Goal: Task Accomplishment & Management: Use online tool/utility

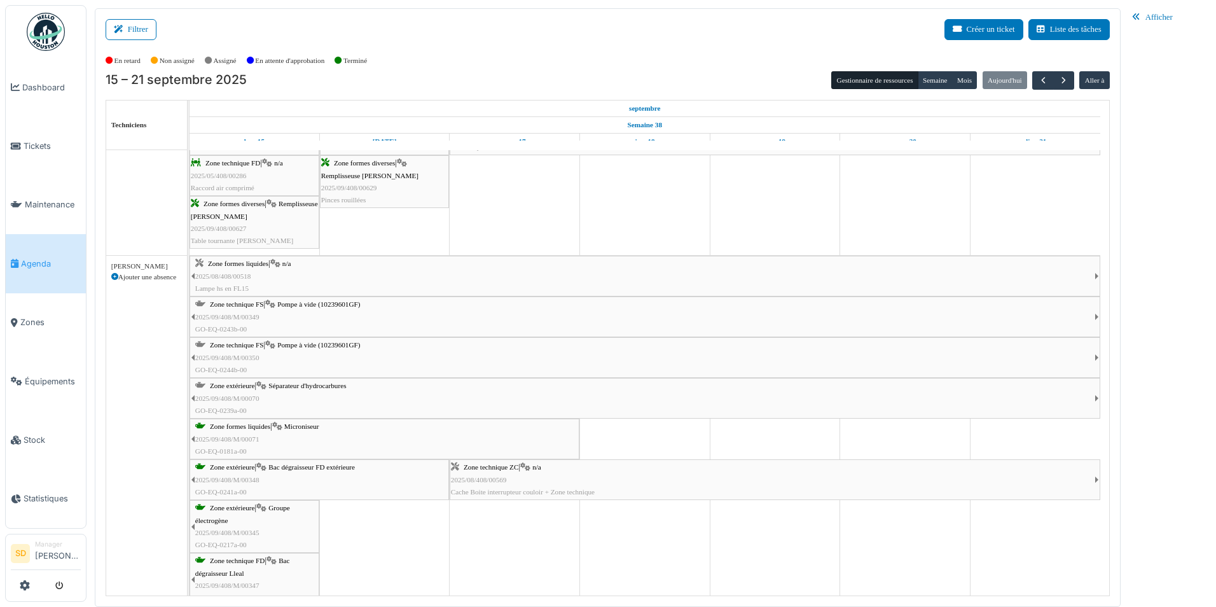
scroll to position [1654, 0]
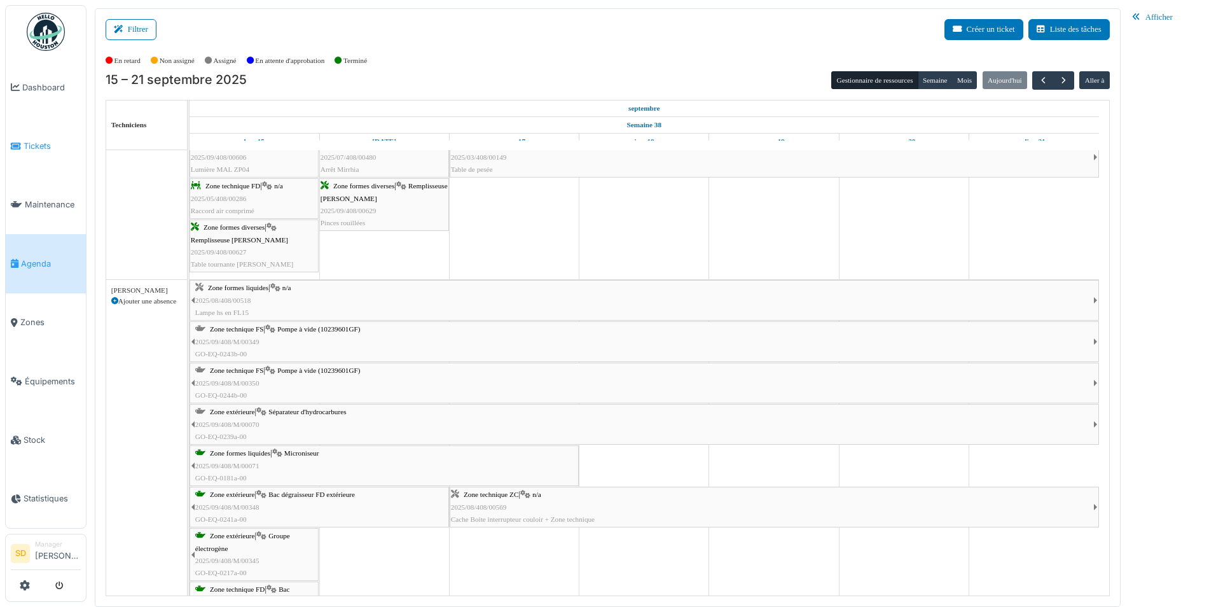
click at [52, 151] on link "Tickets" at bounding box center [46, 145] width 80 height 59
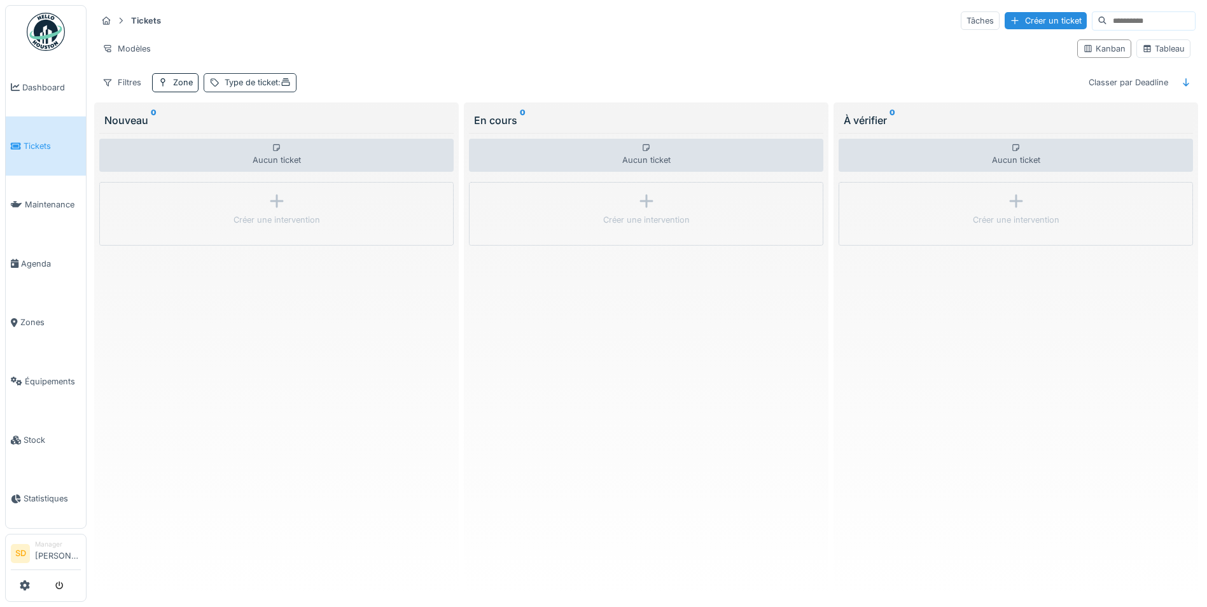
click at [264, 83] on div "Type de ticket :" at bounding box center [258, 82] width 66 height 12
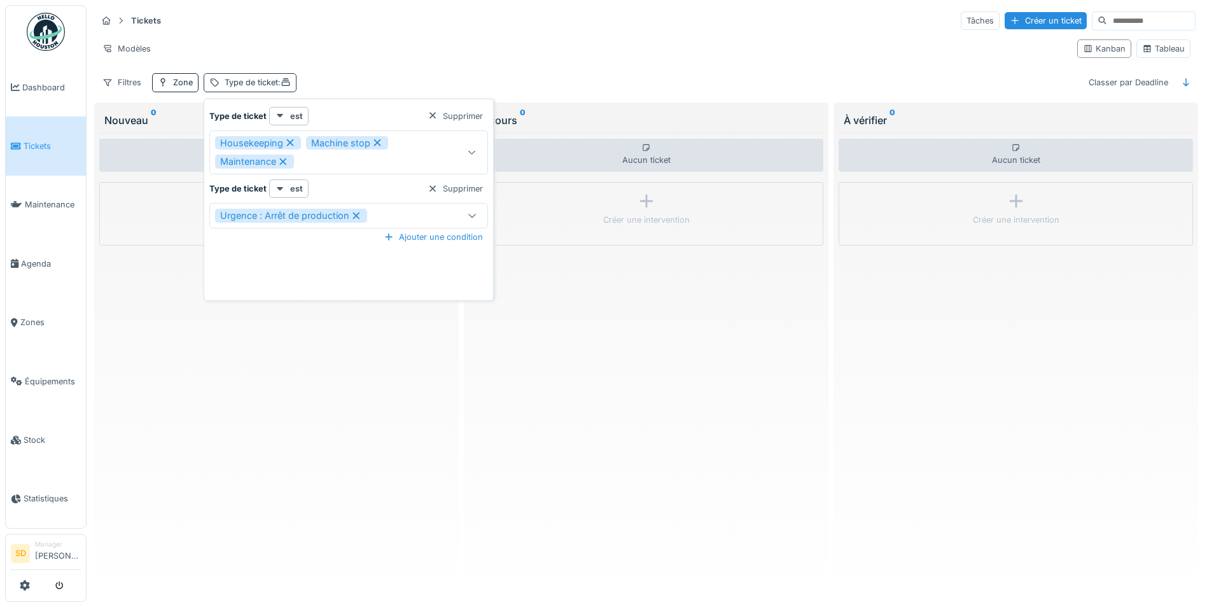
click at [264, 83] on div "Type de ticket :" at bounding box center [258, 82] width 66 height 12
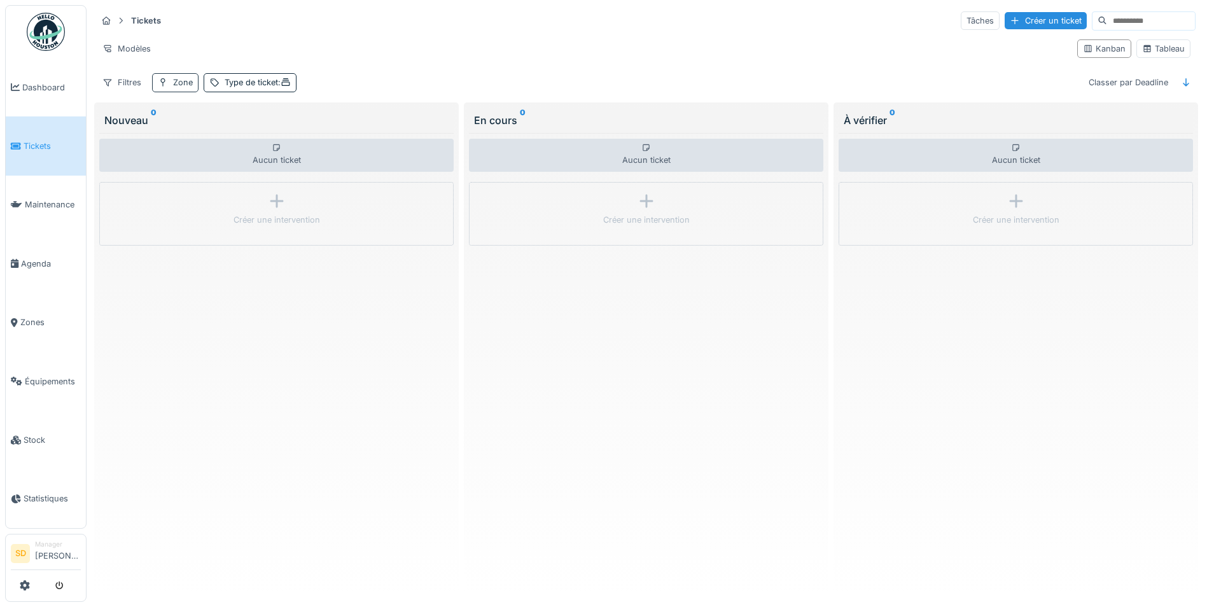
click at [188, 74] on div "Zone" at bounding box center [175, 82] width 46 height 18
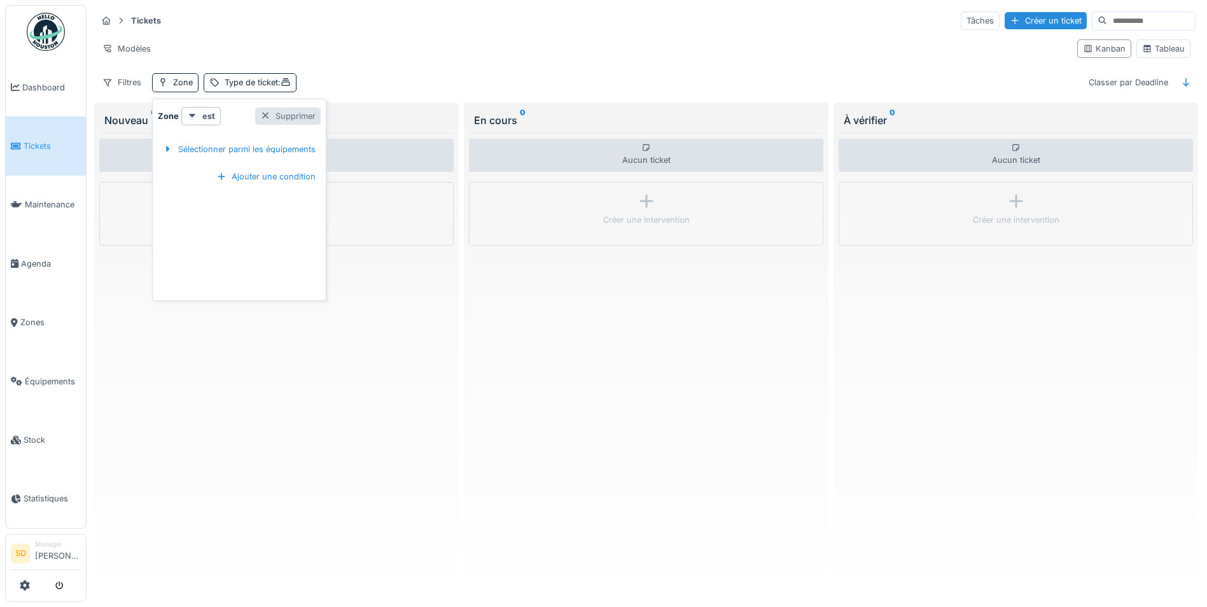
click at [283, 113] on div "Supprimer" at bounding box center [288, 116] width 66 height 17
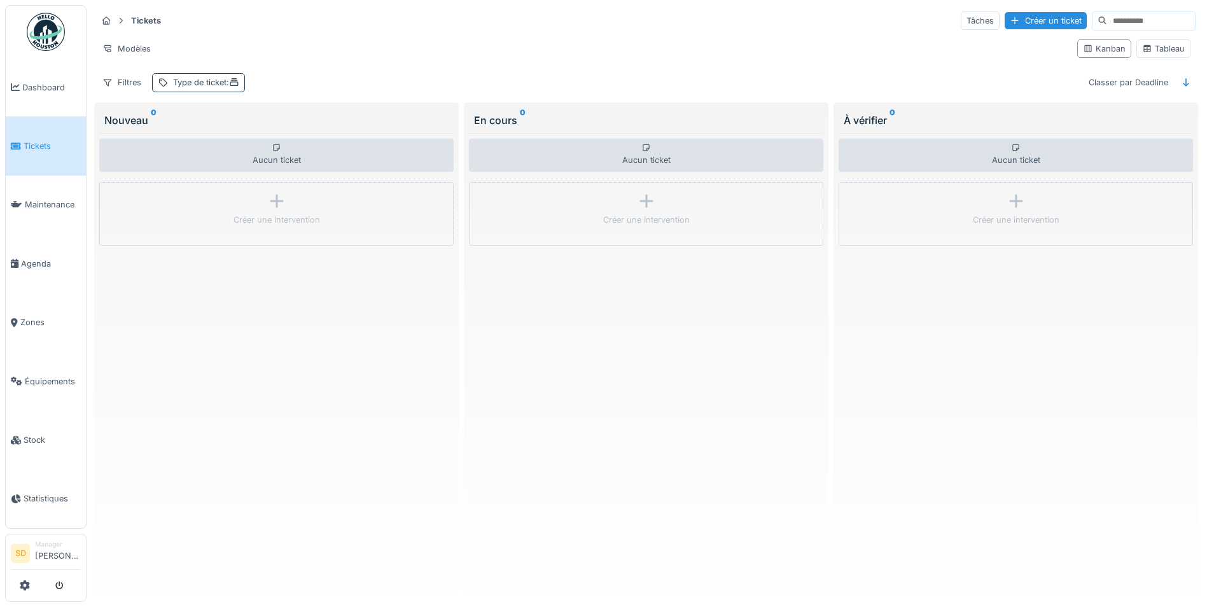
click at [235, 84] on icon at bounding box center [234, 82] width 10 height 8
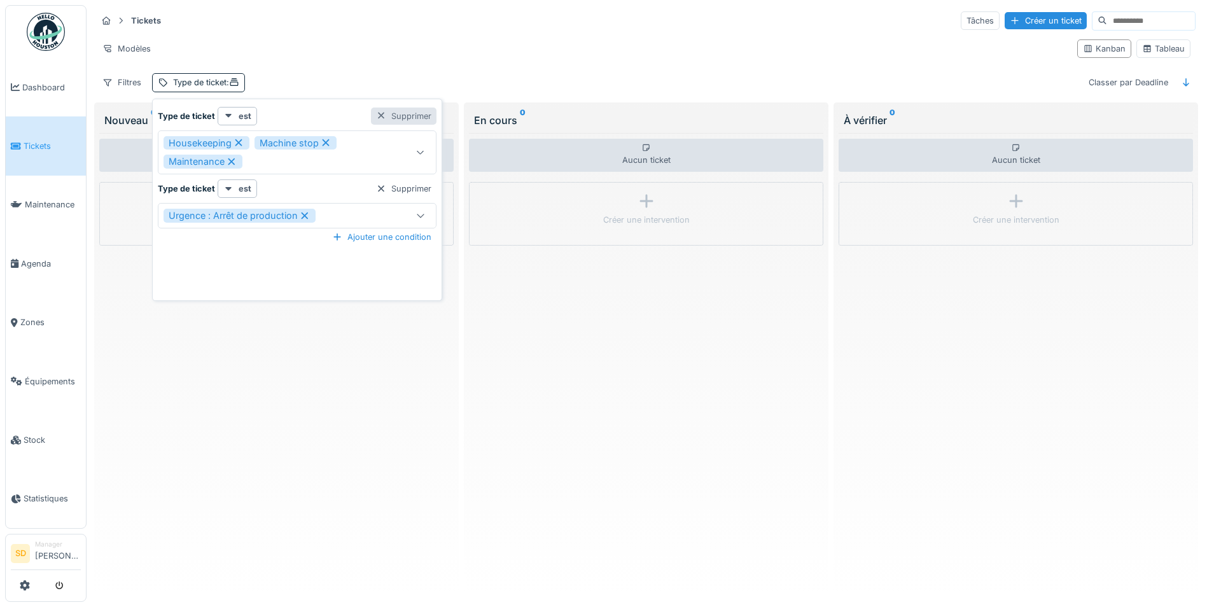
click at [376, 118] on div at bounding box center [381, 116] width 10 height 12
type input "***"
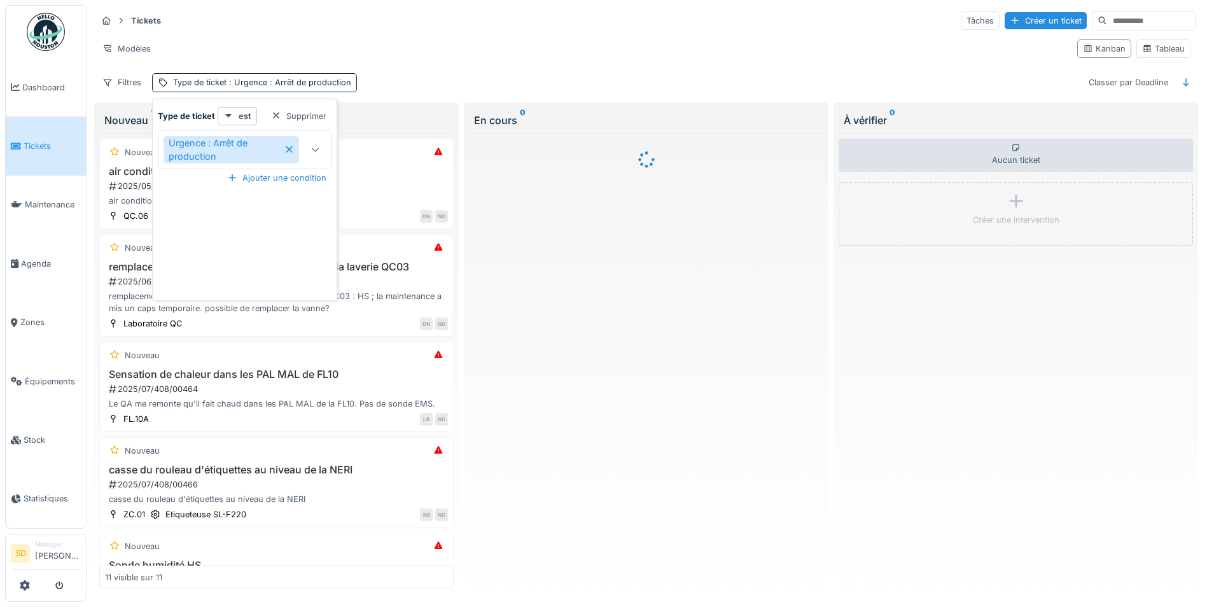
click at [394, 68] on div "Tickets Tâches Créer un ticket Modèles Kanban Tableau Filtres Type de ticket : …" at bounding box center [646, 51] width 1109 height 92
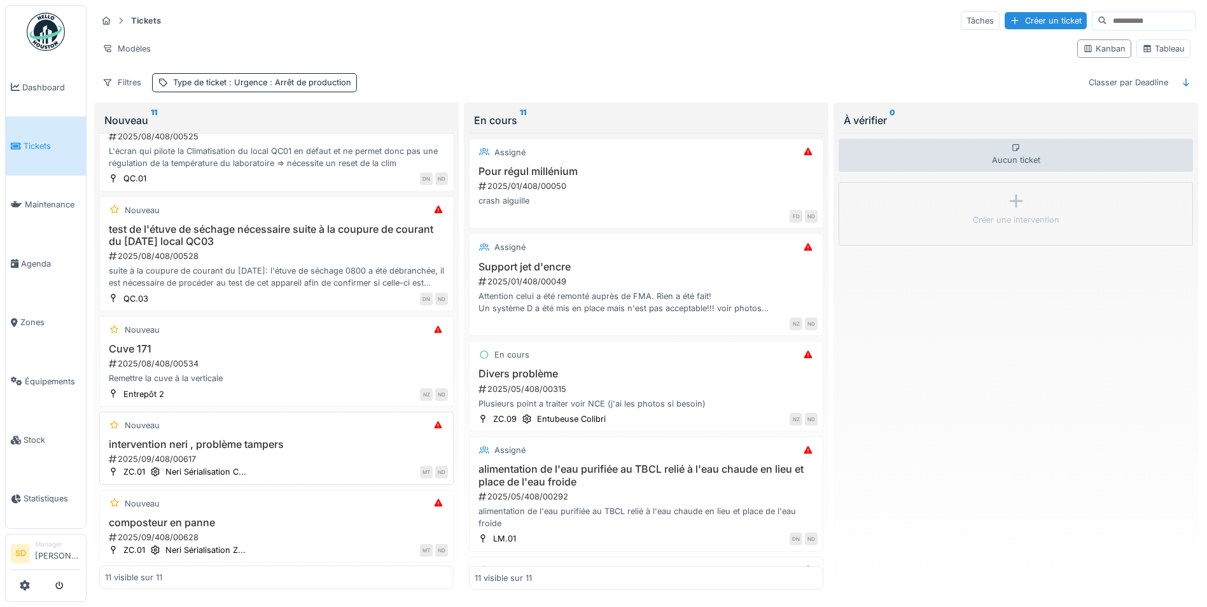
scroll to position [636, 0]
click at [148, 348] on h3 "Cuve 171" at bounding box center [276, 348] width 343 height 12
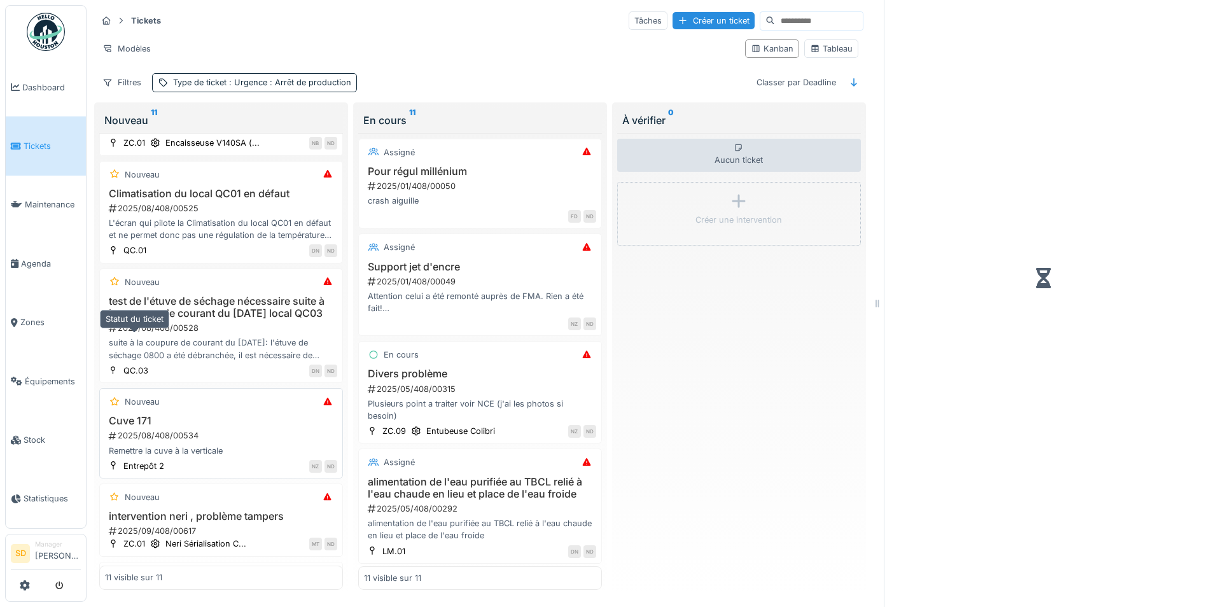
scroll to position [721, 0]
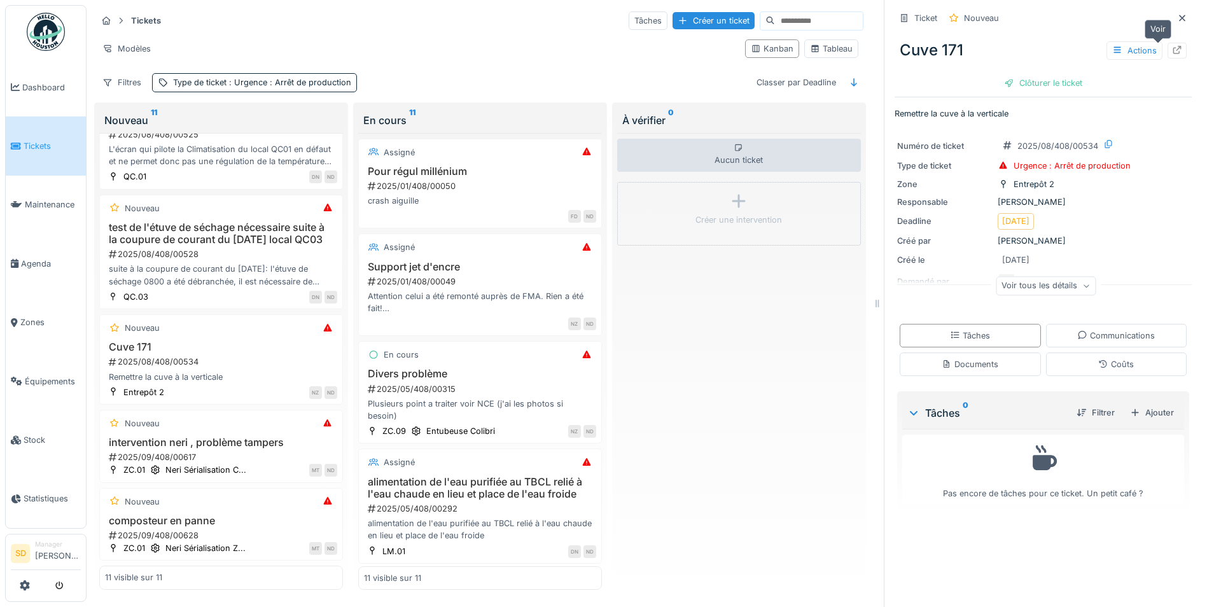
click at [1167, 53] on div at bounding box center [1176, 51] width 19 height 16
click at [179, 80] on div "Type de ticket : Urgence : Arrêt de production" at bounding box center [262, 82] width 178 height 12
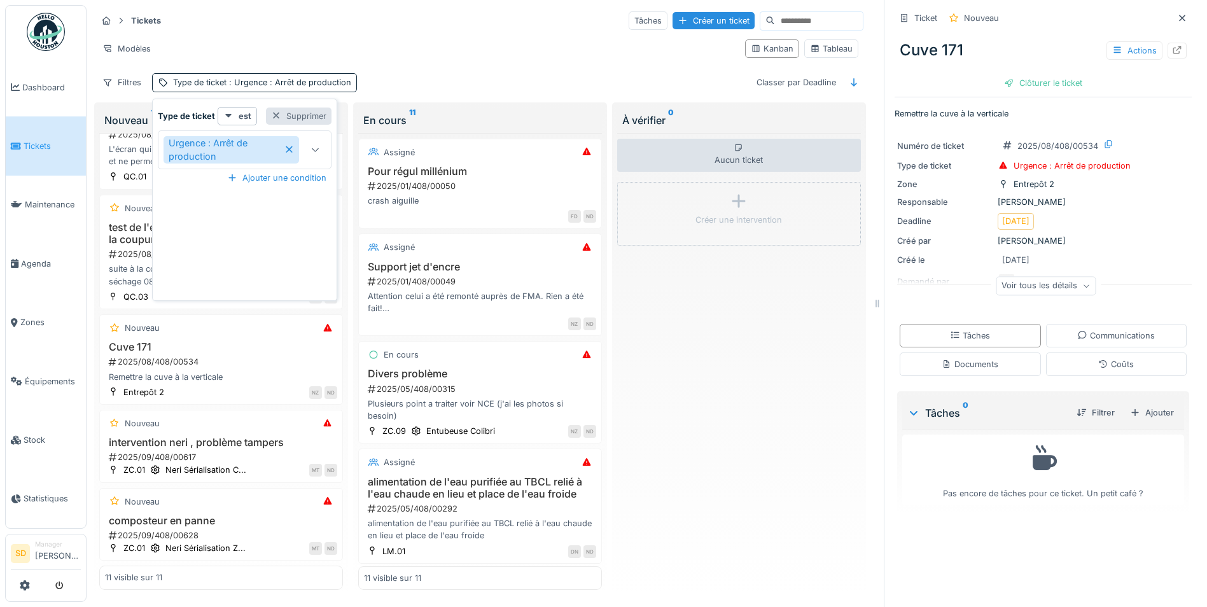
click at [275, 115] on div at bounding box center [276, 116] width 10 height 12
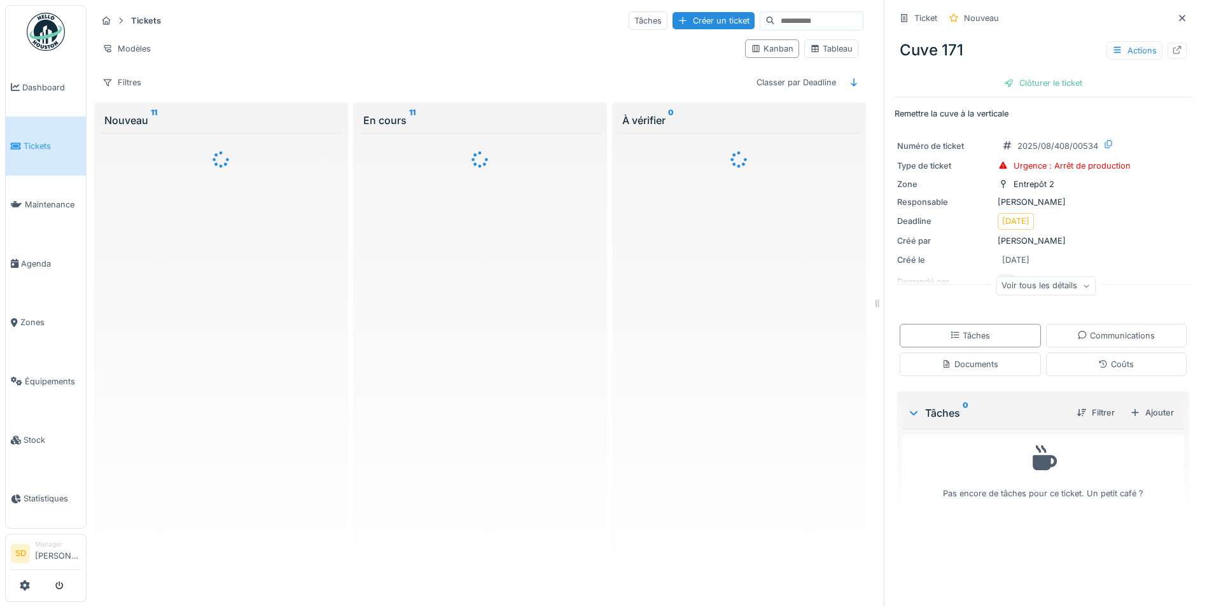
scroll to position [0, 0]
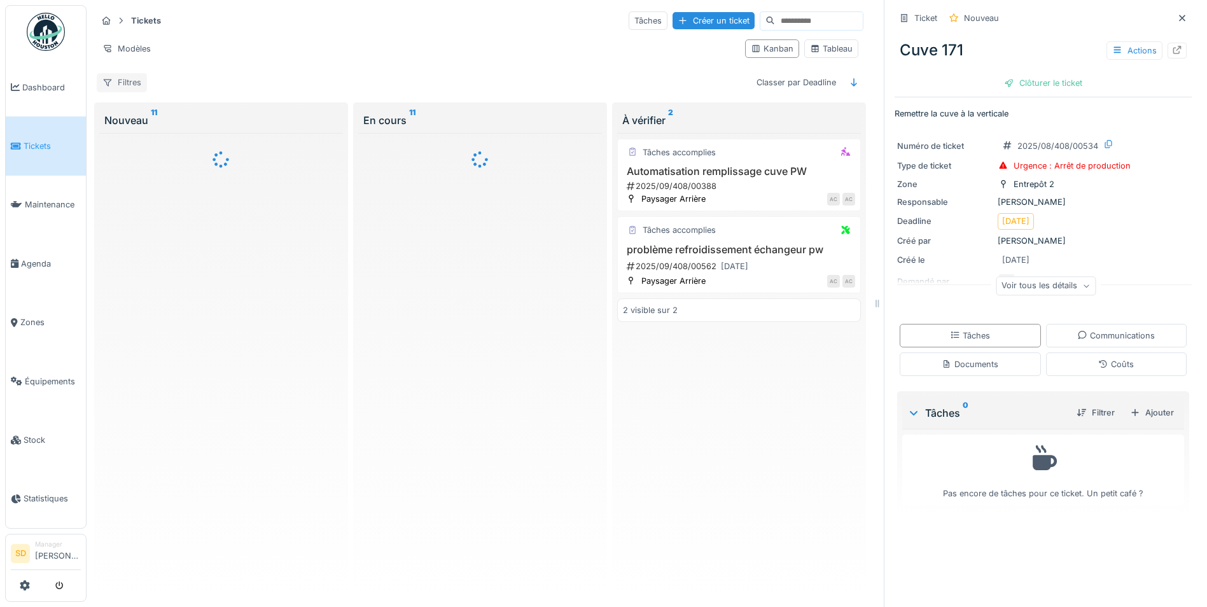
click at [136, 80] on div "Filtres" at bounding box center [122, 82] width 50 height 18
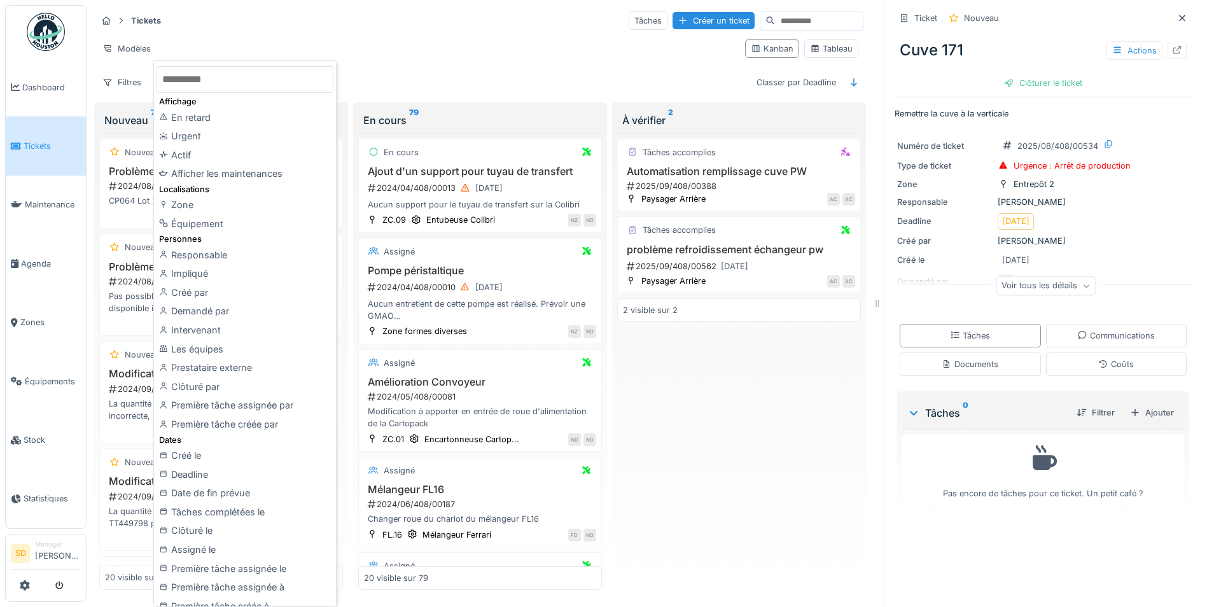
click at [199, 203] on div "Zone" at bounding box center [244, 204] width 177 height 19
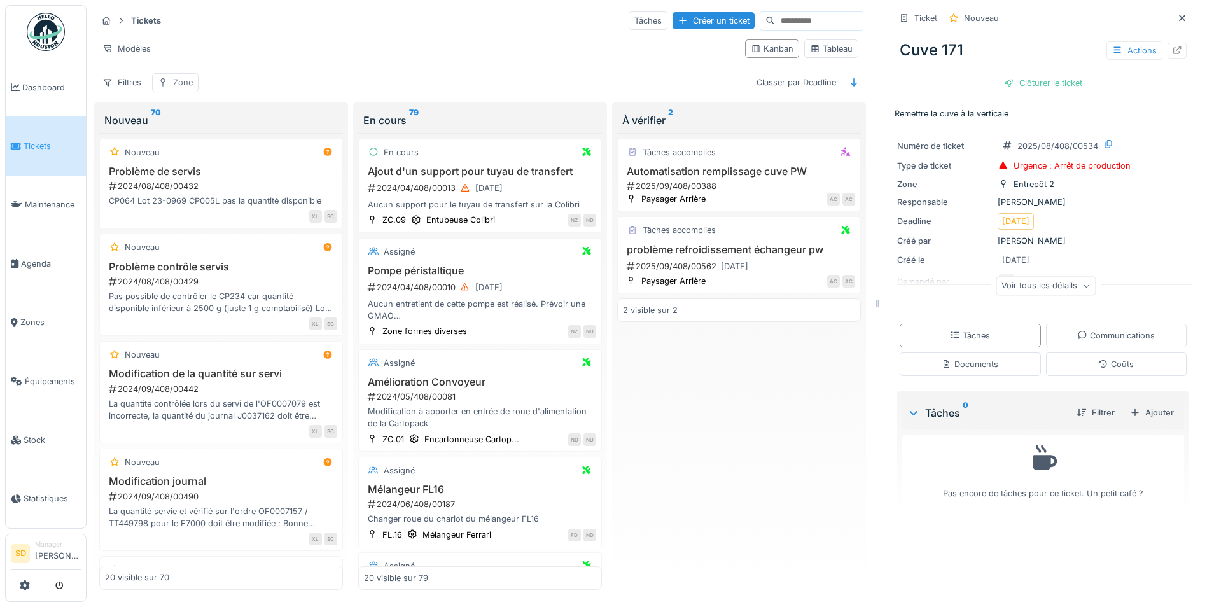
click at [183, 83] on div "Zone" at bounding box center [183, 82] width 20 height 12
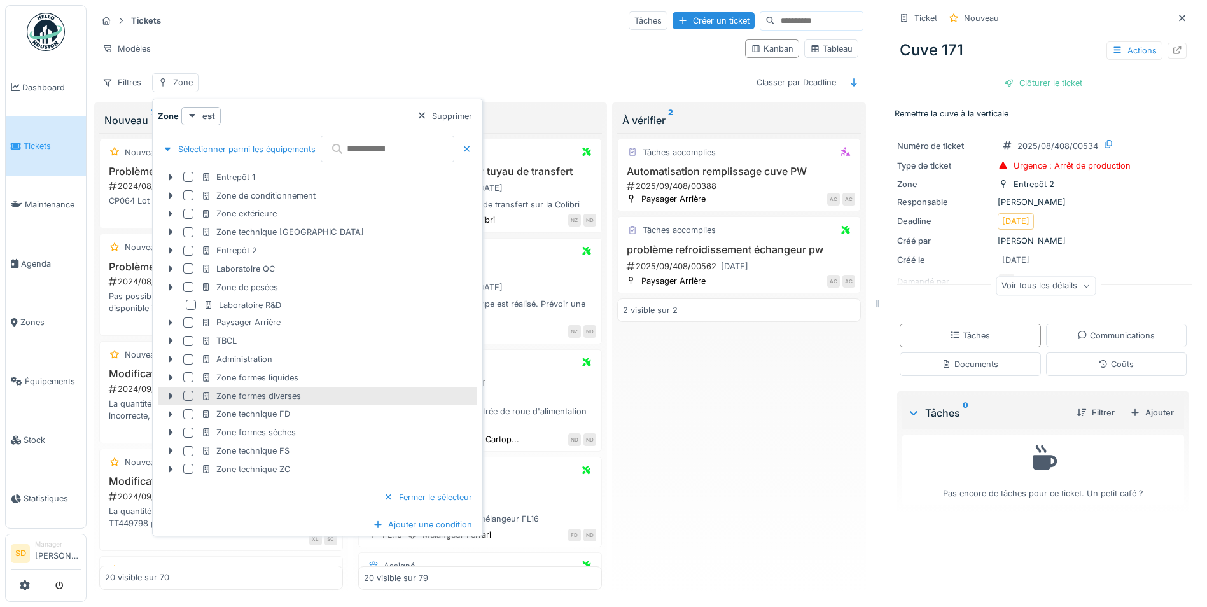
click at [240, 394] on div "Zone formes diverses" at bounding box center [251, 396] width 100 height 12
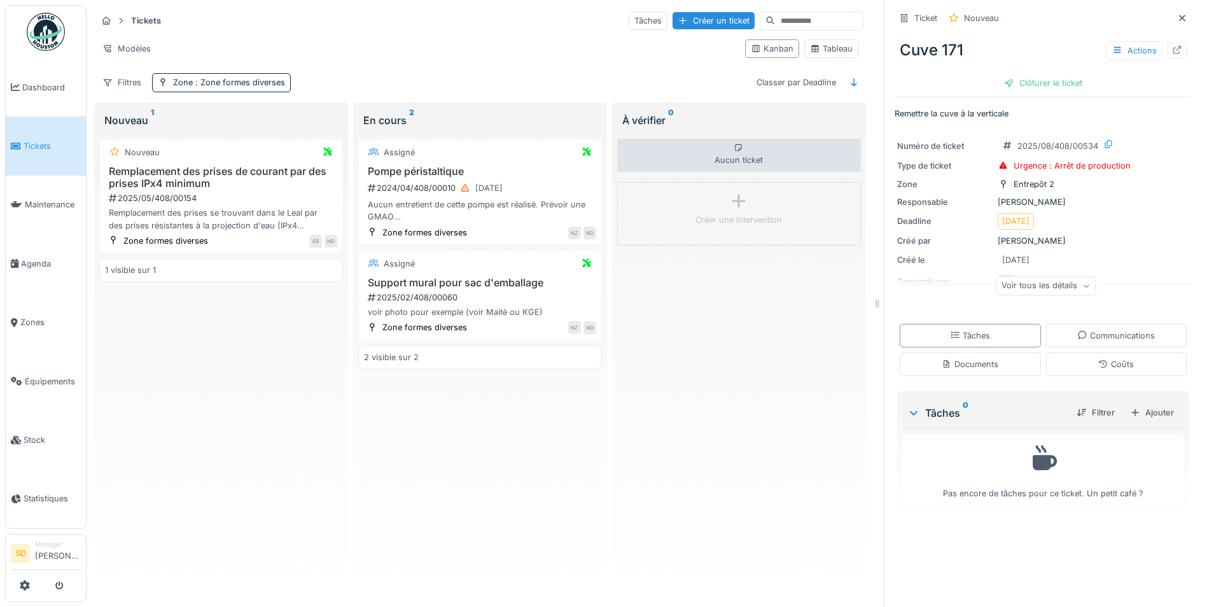
click at [366, 39] on div "Modèles" at bounding box center [416, 48] width 638 height 18
click at [1177, 21] on icon at bounding box center [1182, 18] width 10 height 8
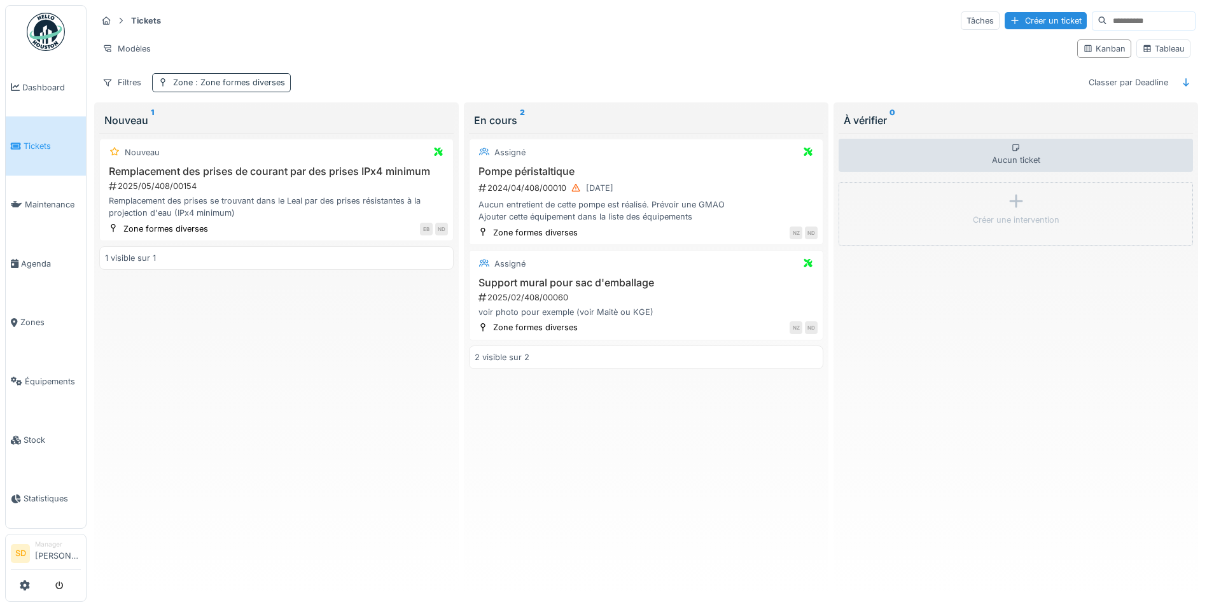
click at [279, 81] on span ": Zone formes diverses" at bounding box center [239, 83] width 92 height 10
click at [338, 76] on div "Filtres Zone : Zone formes diverses Classer par Deadline" at bounding box center [646, 82] width 1099 height 18
click at [278, 88] on div "Zone : Zone formes diverses" at bounding box center [229, 82] width 112 height 12
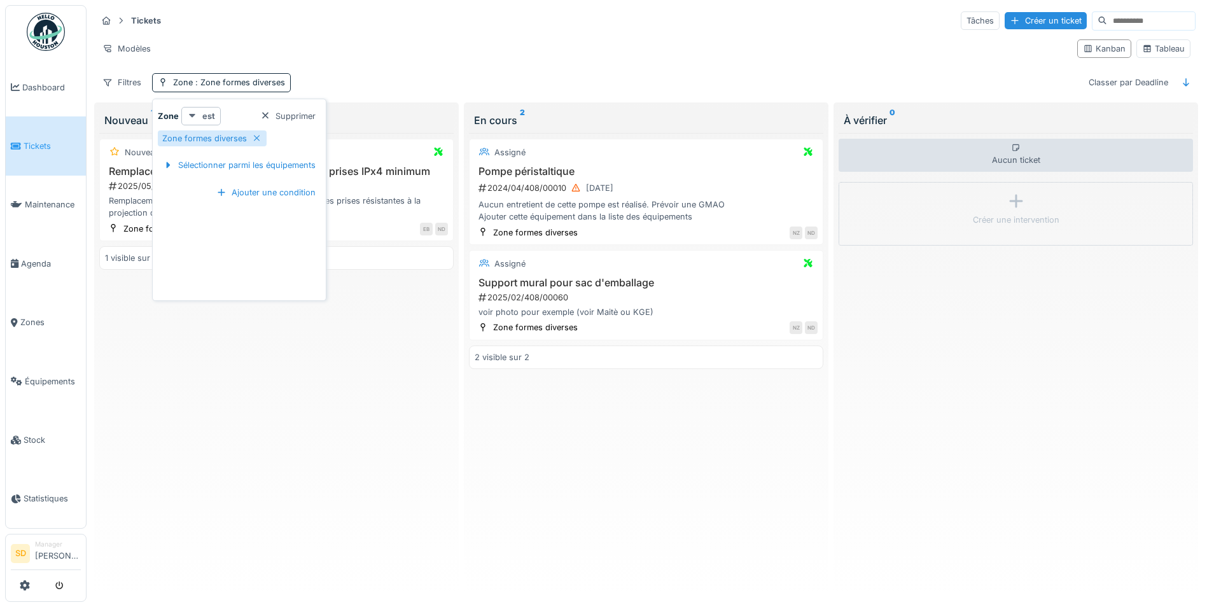
click at [208, 119] on strong "est" at bounding box center [208, 116] width 13 height 12
click at [245, 164] on div "est (ou un des enfants)" at bounding box center [237, 162] width 107 height 19
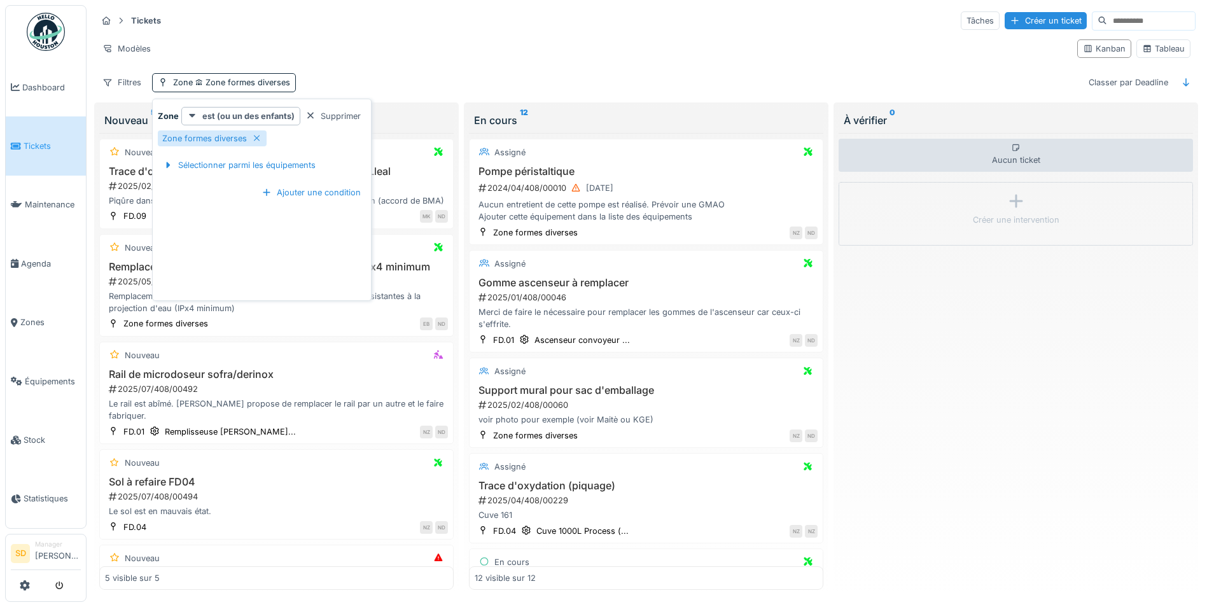
click at [400, 87] on div "Filtres Zone Zone formes diverses Classer par Deadline" at bounding box center [646, 82] width 1099 height 18
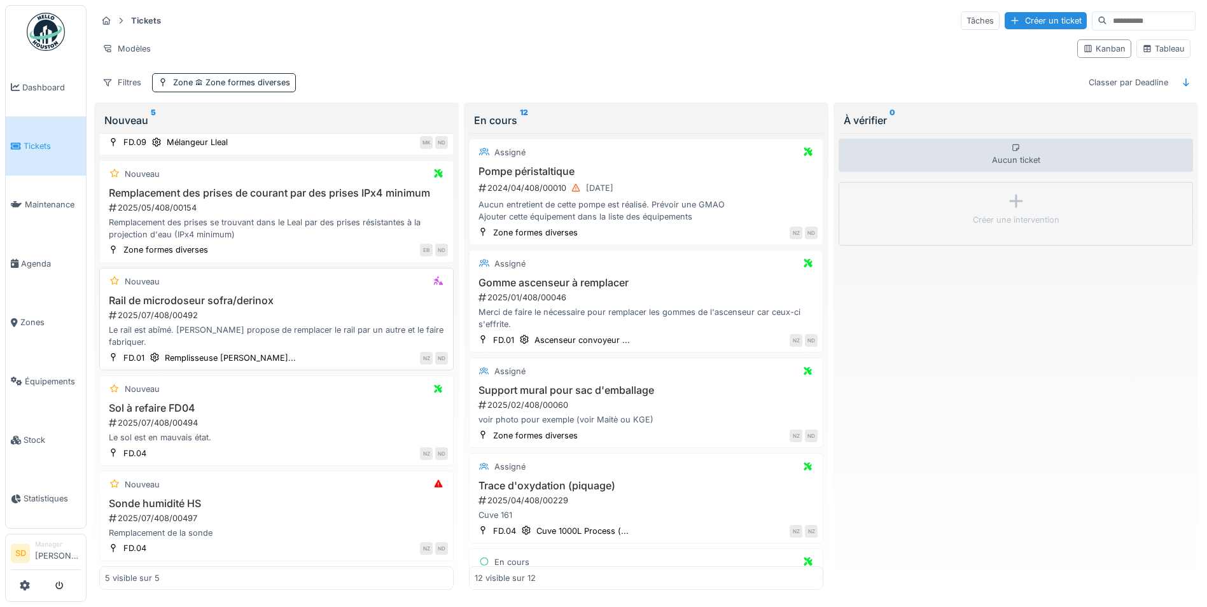
scroll to position [8, 0]
click at [566, 480] on h3 "Trace d'oxydation (piquage)" at bounding box center [646, 486] width 343 height 12
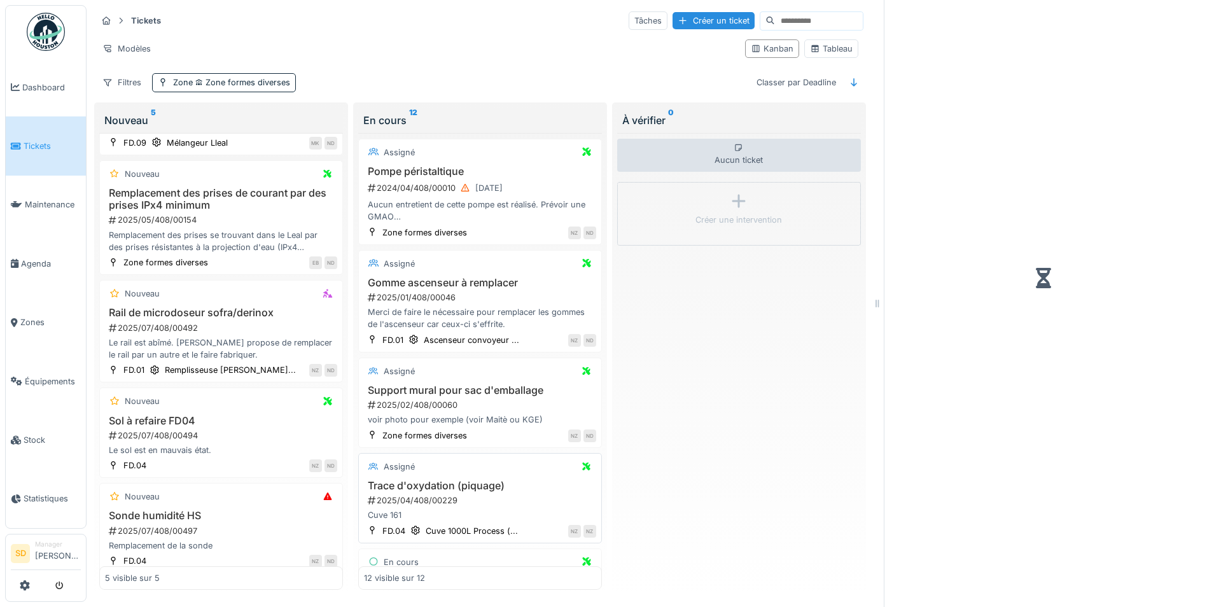
scroll to position [110, 0]
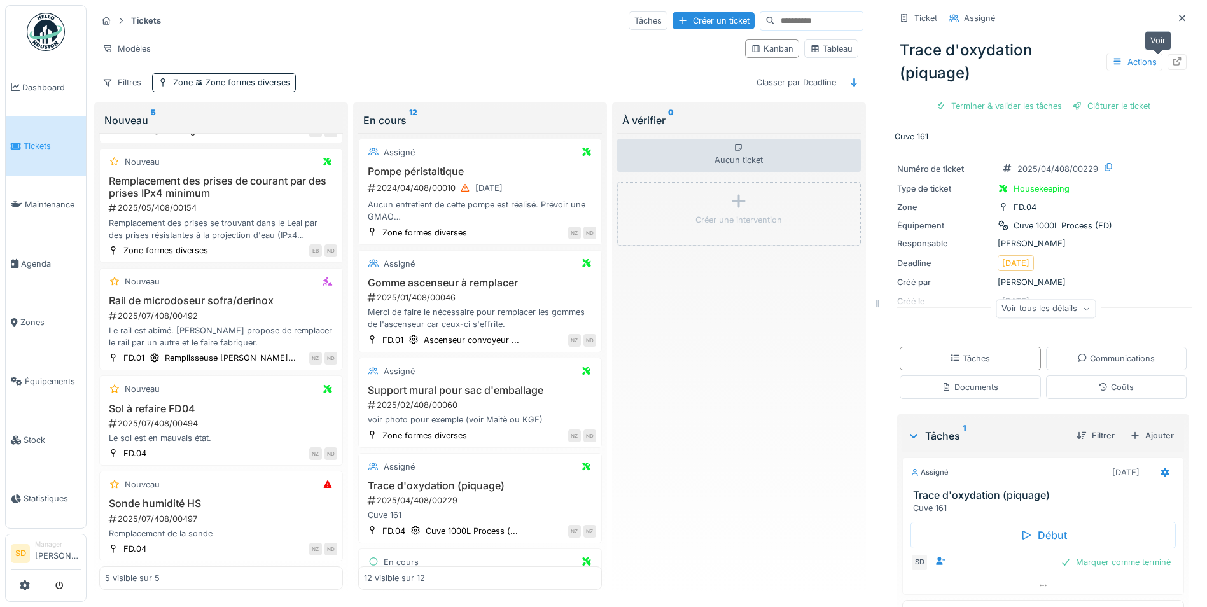
click at [1172, 57] on icon at bounding box center [1177, 61] width 10 height 8
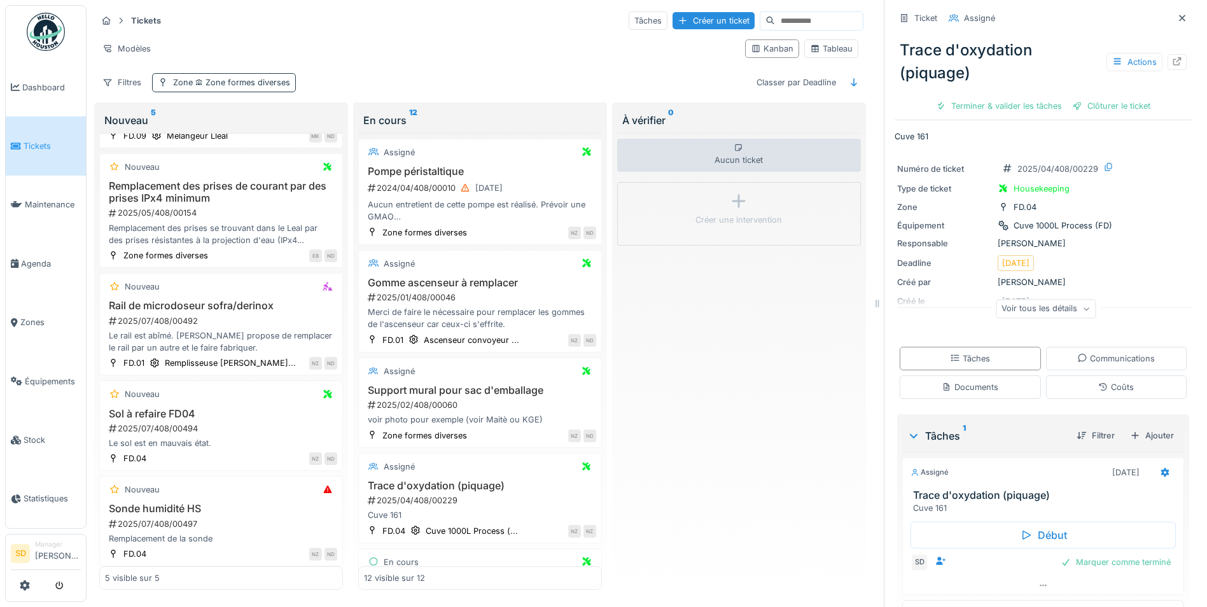
click at [223, 78] on span "Zone formes diverses" at bounding box center [241, 83] width 97 height 10
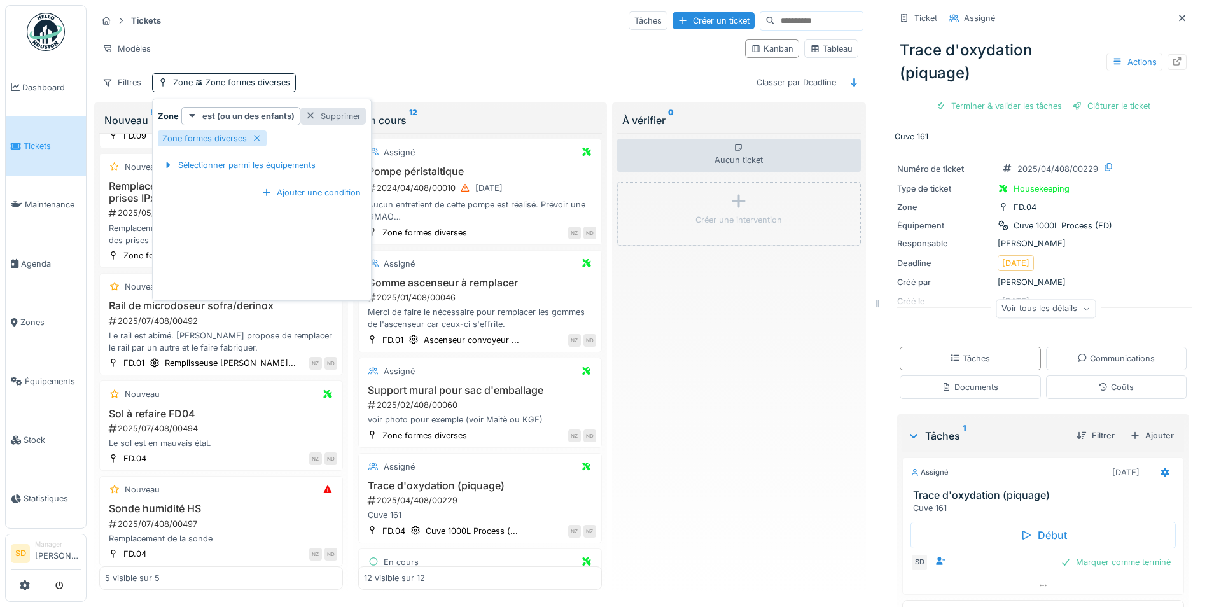
click at [310, 110] on div at bounding box center [310, 116] width 10 height 12
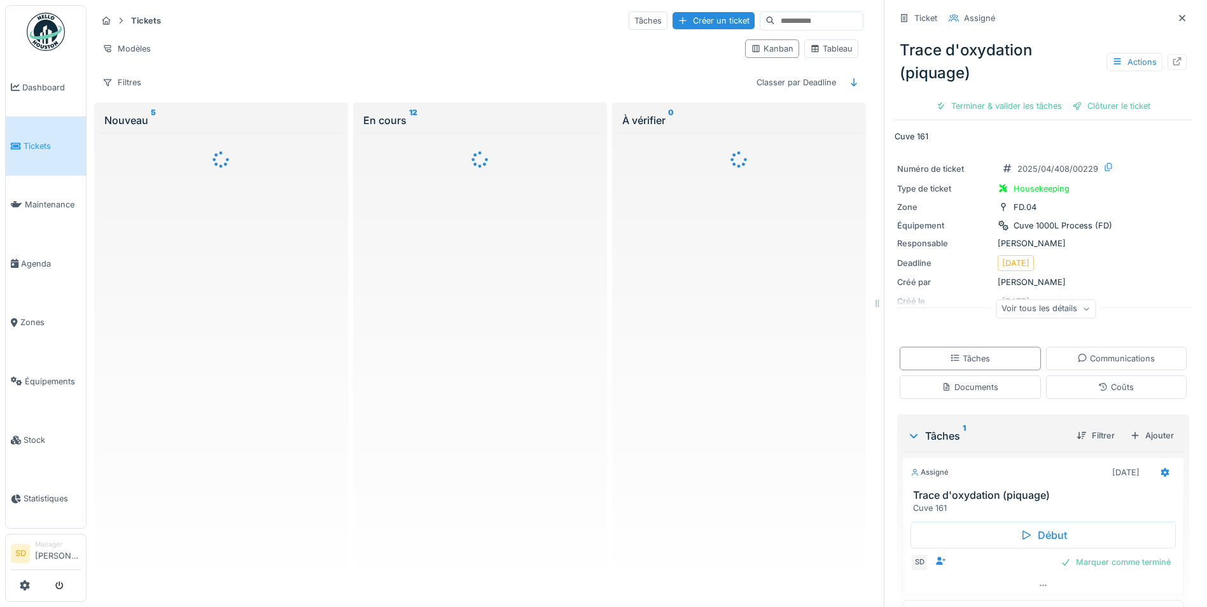
scroll to position [0, 0]
click at [1177, 14] on icon at bounding box center [1182, 18] width 10 height 8
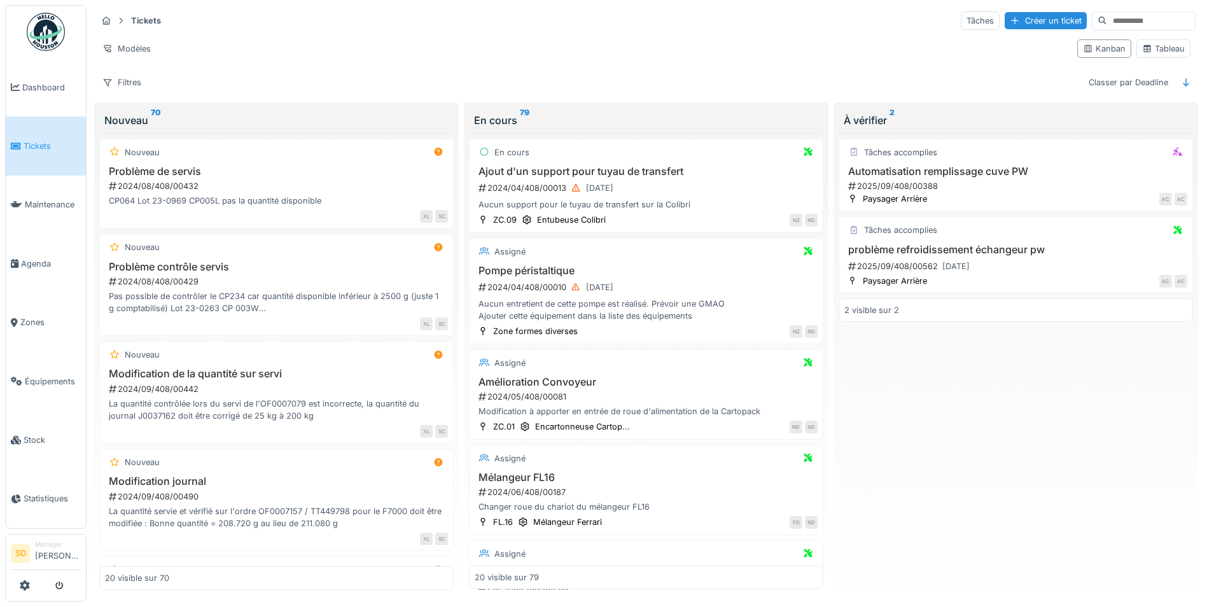
click at [43, 153] on link "Tickets" at bounding box center [46, 145] width 80 height 59
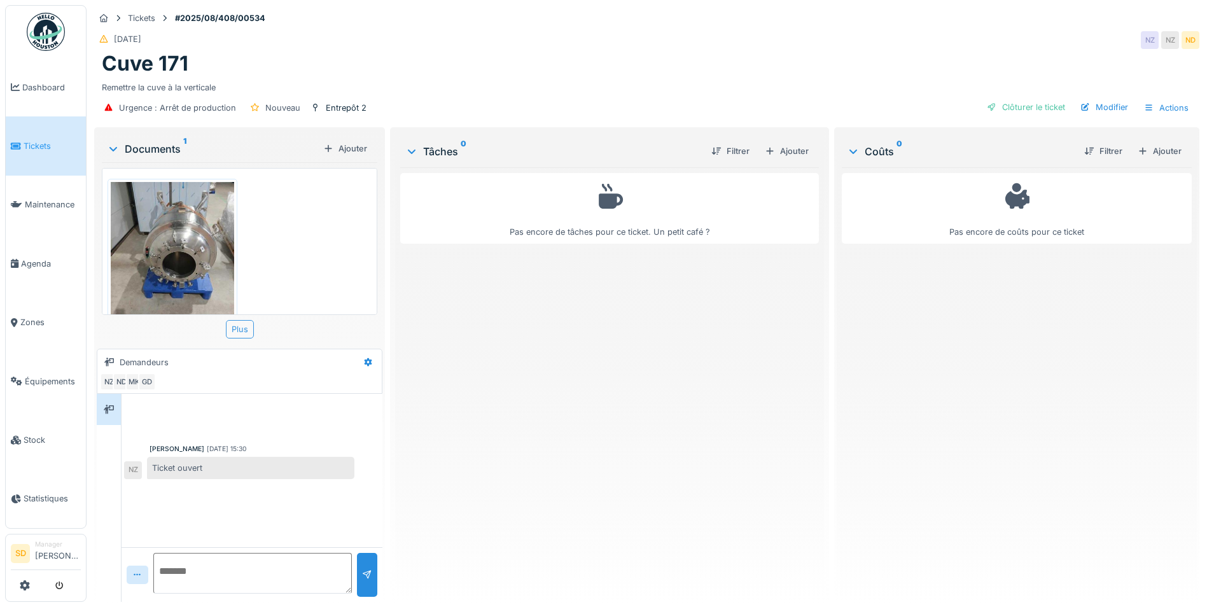
click at [232, 328] on div "Plus" at bounding box center [240, 329] width 28 height 18
click at [245, 328] on div "Plus" at bounding box center [240, 329] width 28 height 18
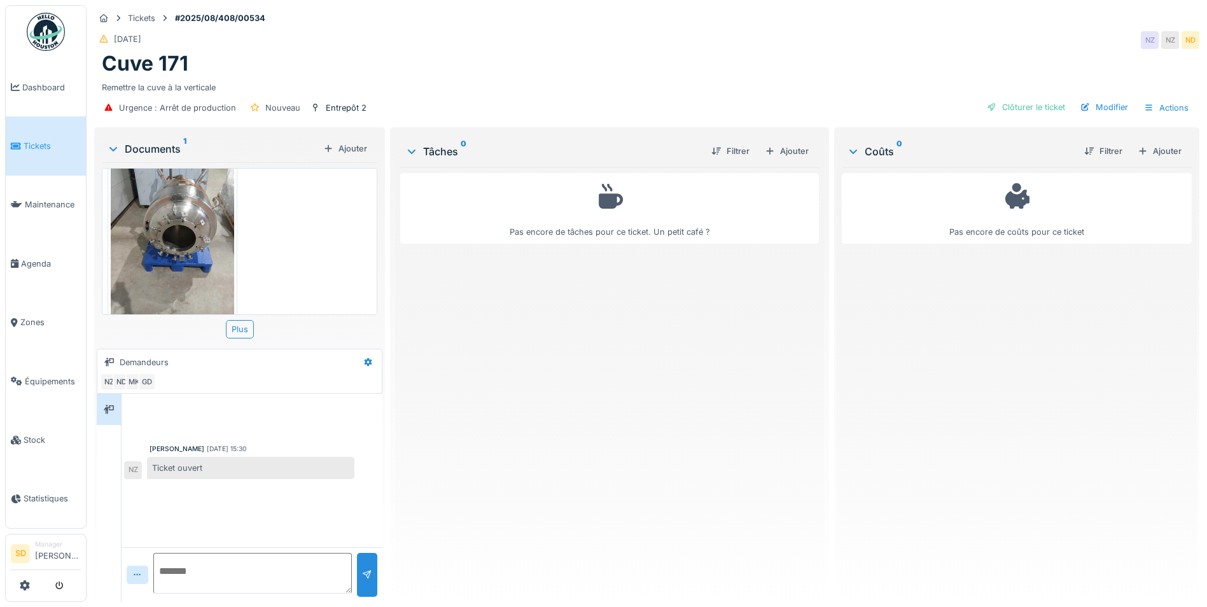
scroll to position [22, 0]
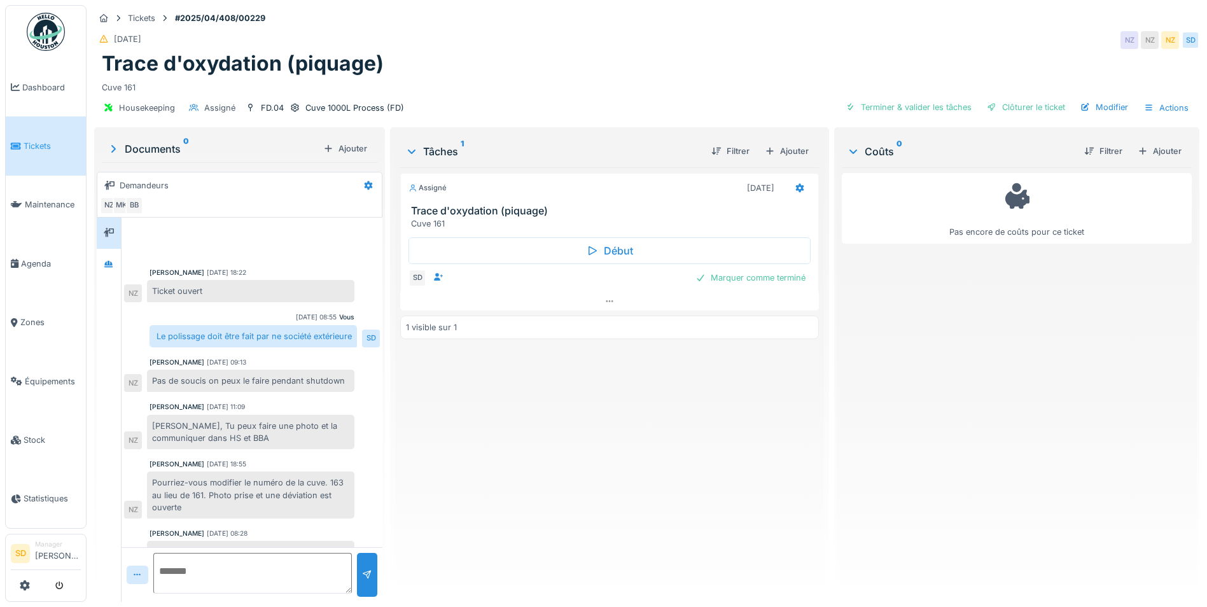
scroll to position [149, 0]
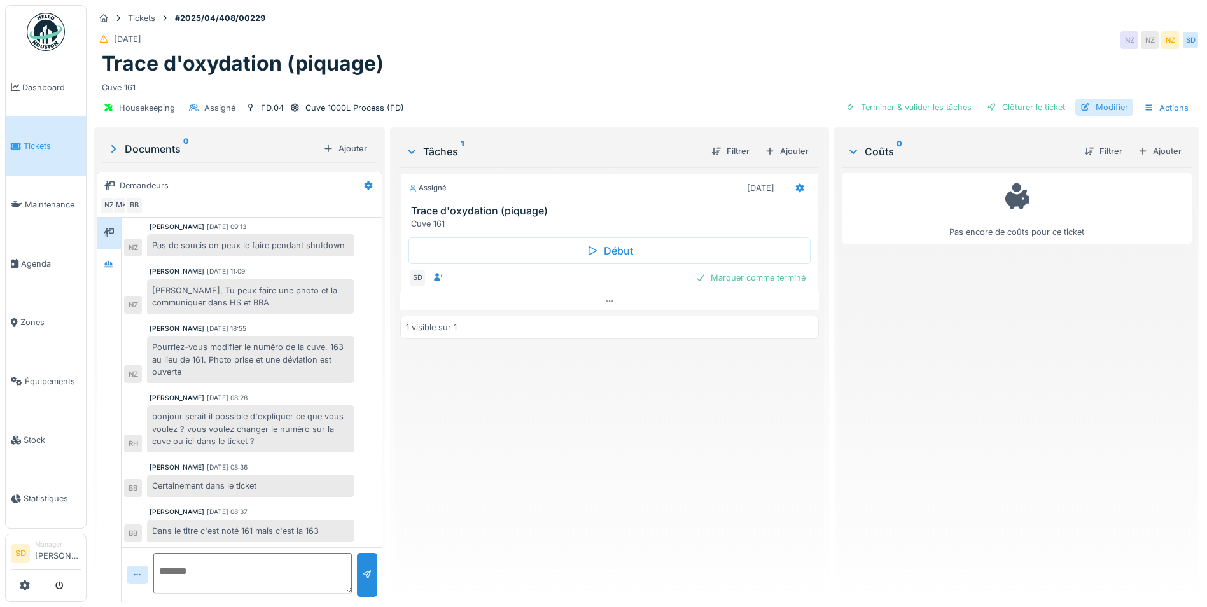
click at [1092, 106] on div "Modifier" at bounding box center [1104, 107] width 58 height 17
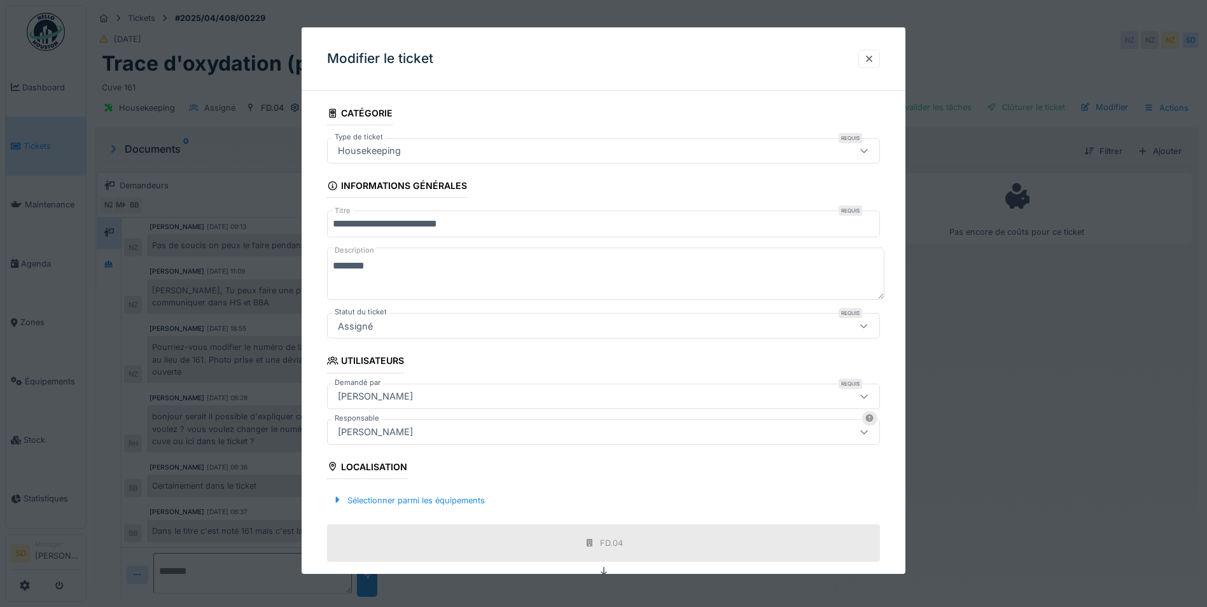
click at [429, 263] on textarea "********" at bounding box center [605, 273] width 557 height 52
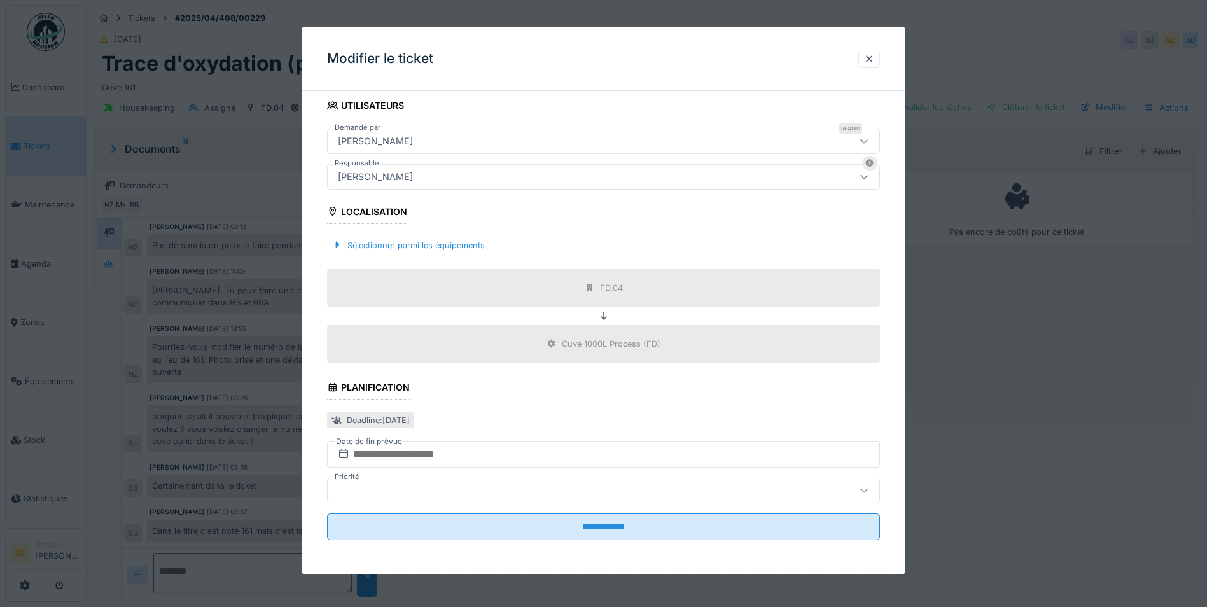
scroll to position [257, 0]
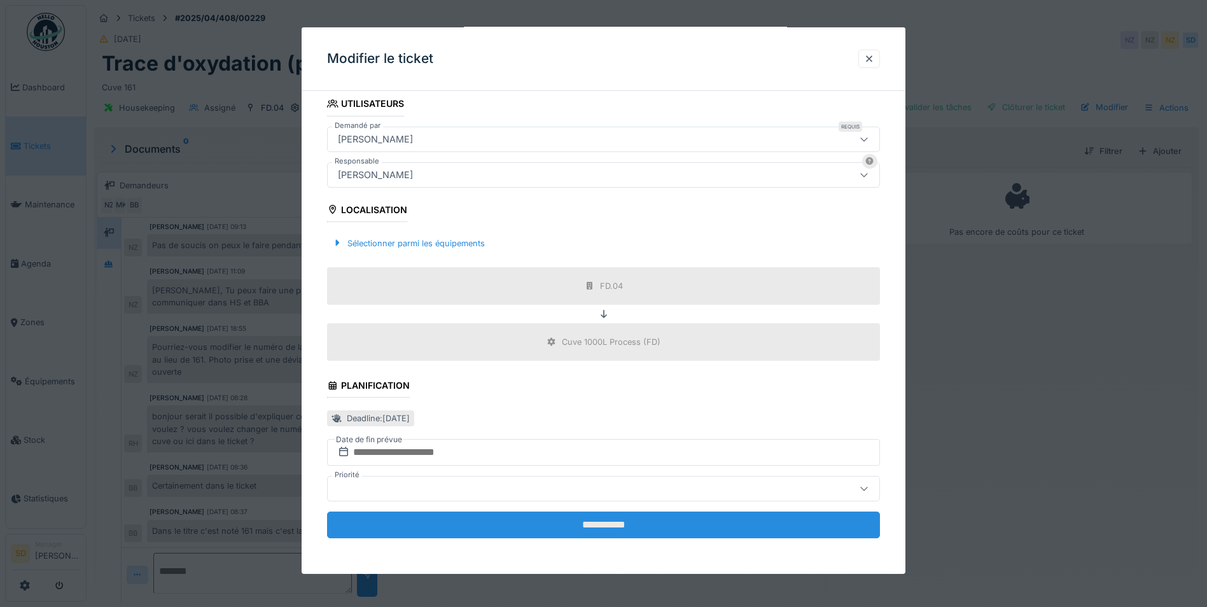
type textarea "********"
click at [624, 527] on input "**********" at bounding box center [603, 524] width 553 height 27
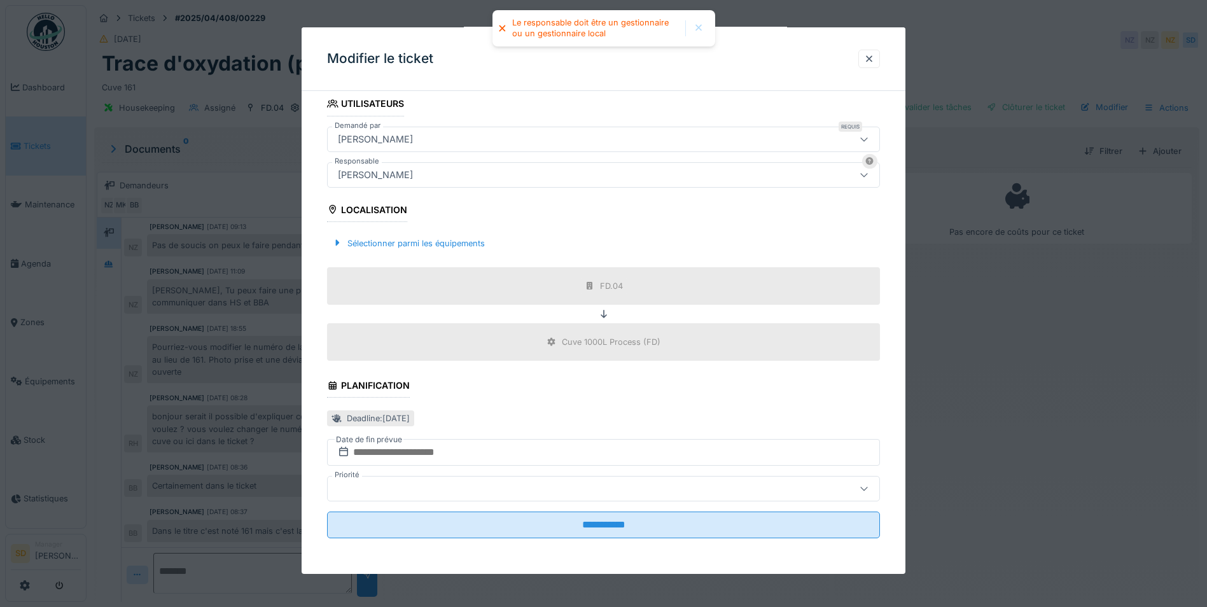
click at [700, 24] on div at bounding box center [698, 28] width 10 height 11
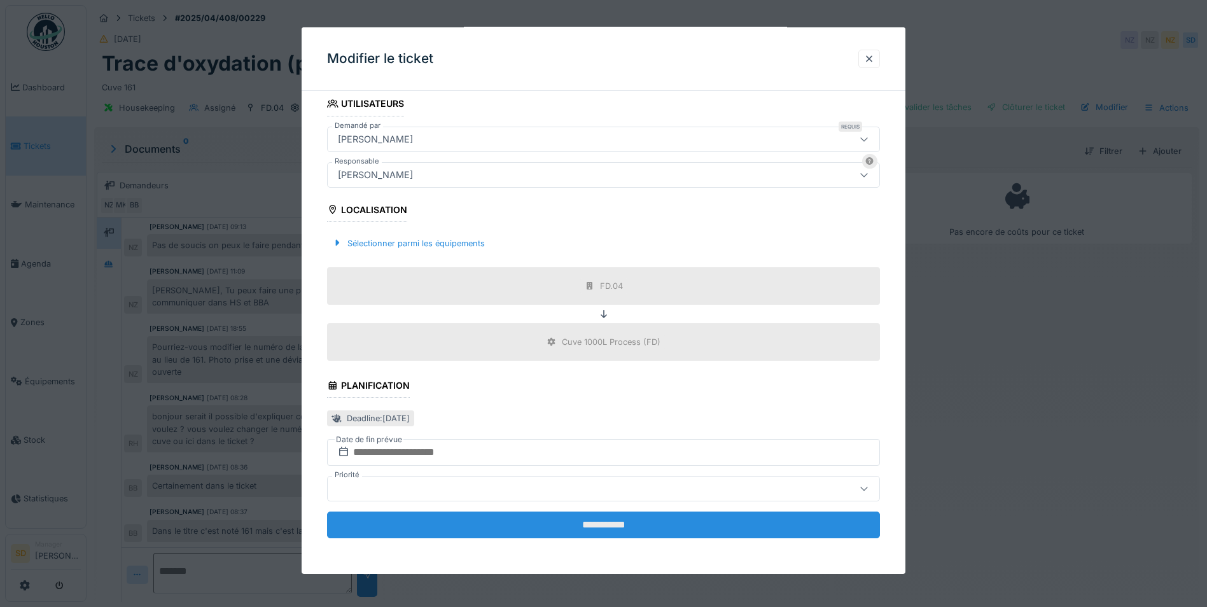
click at [608, 517] on input "**********" at bounding box center [603, 524] width 553 height 27
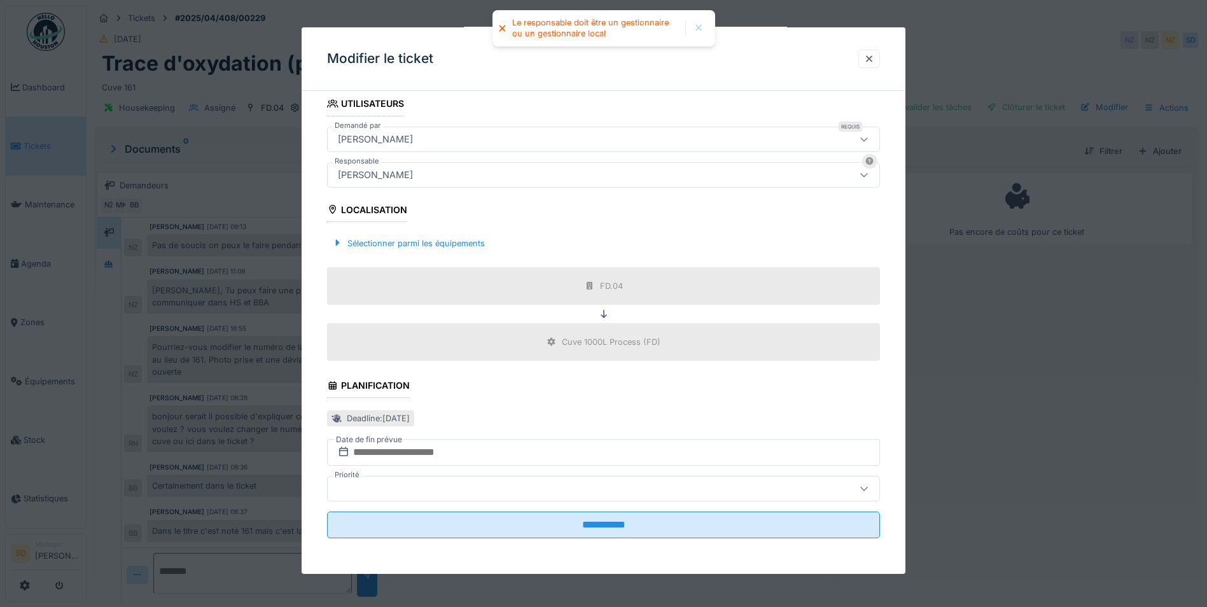
click at [873, 61] on div at bounding box center [869, 59] width 10 height 12
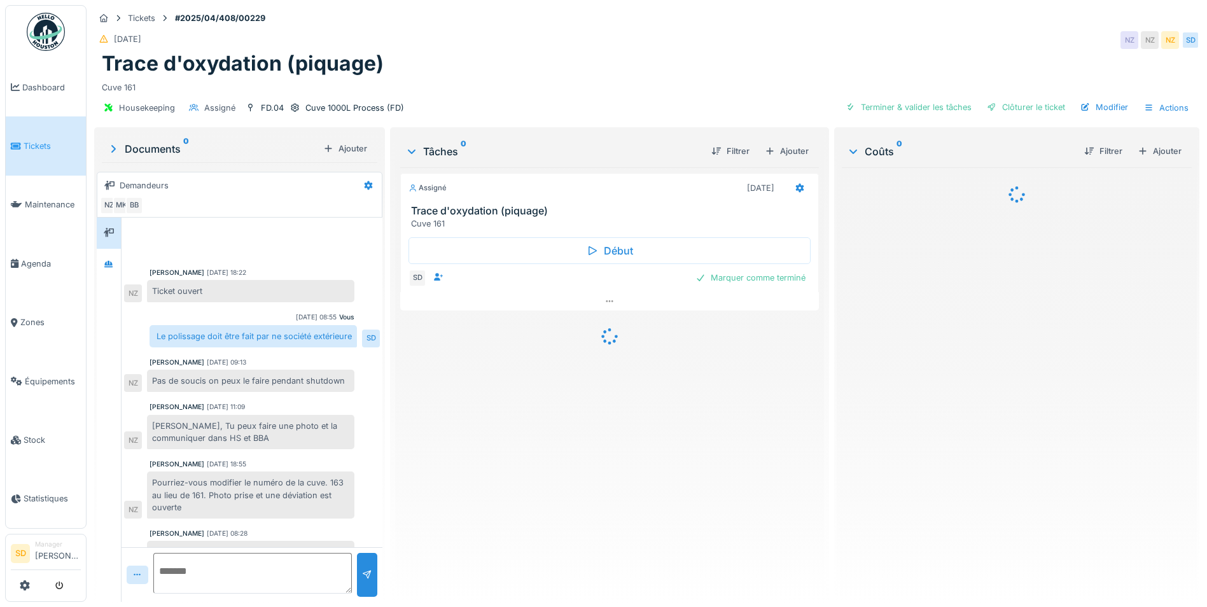
scroll to position [149, 0]
